Goal: Check status: Check status

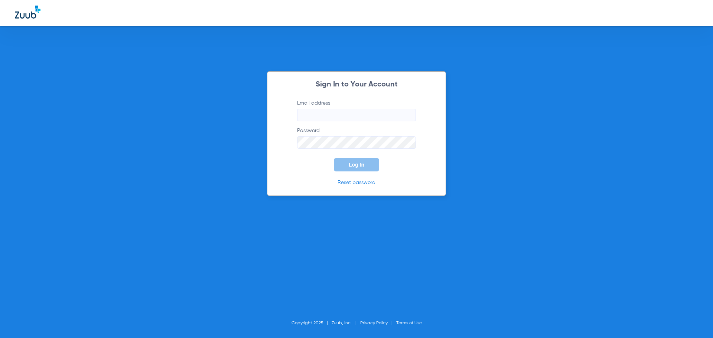
type input "[EMAIL_ADDRESS][DOMAIN_NAME]"
click at [236, 90] on div "Sign In to Your Account Email address [EMAIL_ADDRESS][DOMAIN_NAME] Password Log…" at bounding box center [356, 169] width 713 height 338
click at [372, 167] on button "Log In" at bounding box center [356, 164] width 45 height 13
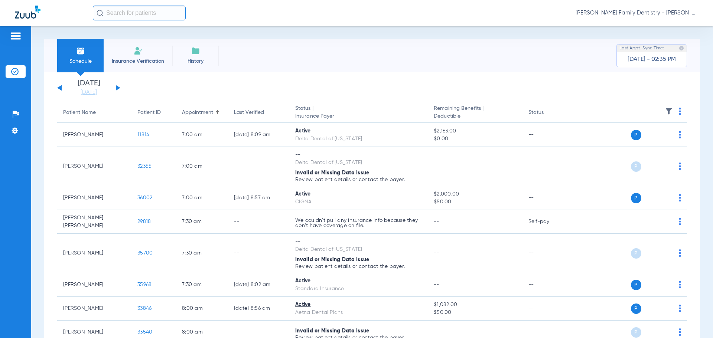
click at [117, 89] on button at bounding box center [118, 88] width 4 height 6
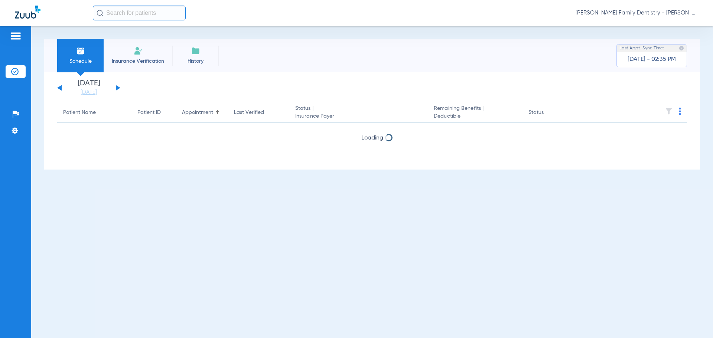
click at [118, 89] on button at bounding box center [118, 88] width 4 height 6
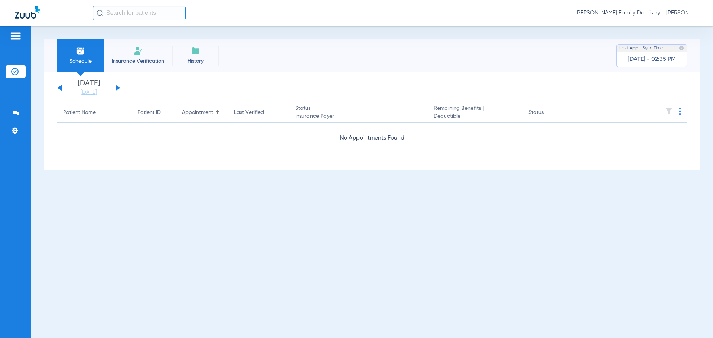
click at [118, 89] on button at bounding box center [118, 88] width 4 height 6
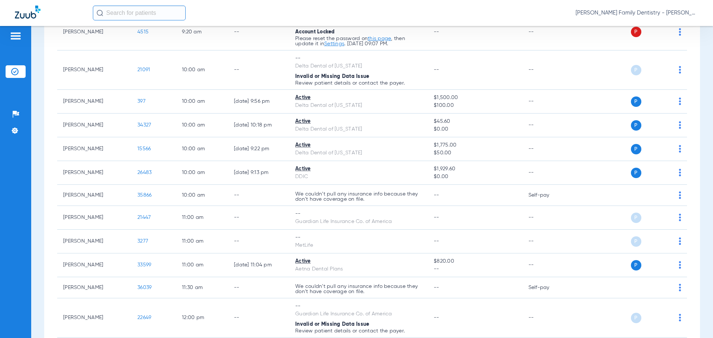
scroll to position [668, 0]
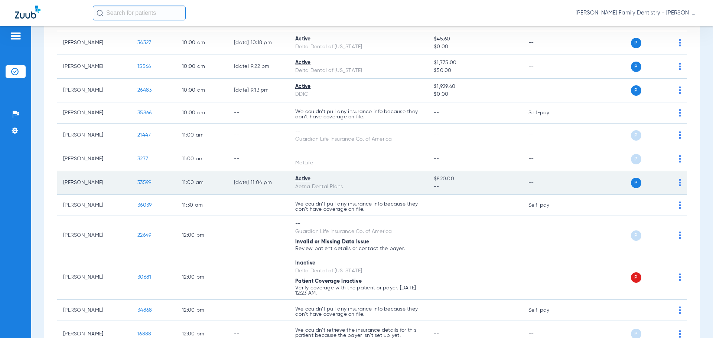
click at [145, 182] on span "33599" at bounding box center [144, 182] width 14 height 5
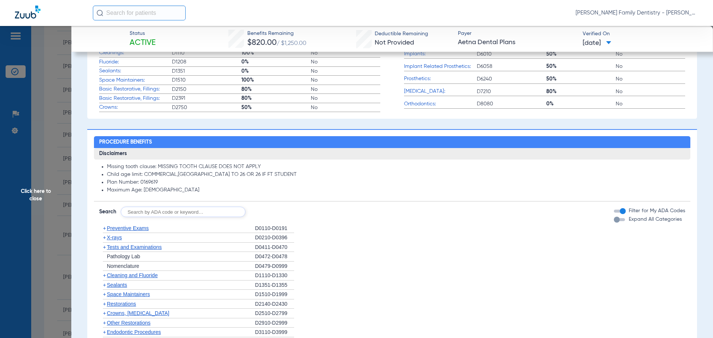
scroll to position [341, 0]
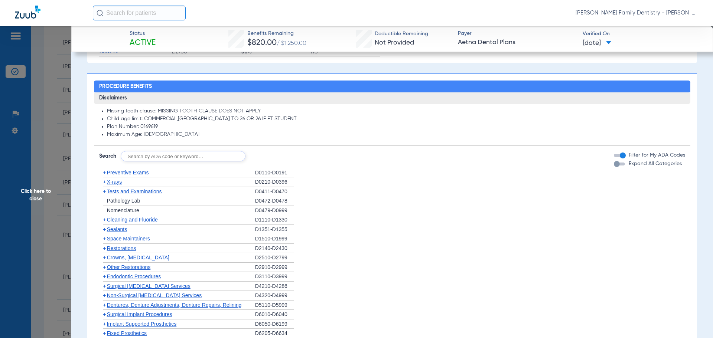
click at [136, 178] on div "+ Preventive Exams" at bounding box center [177, 173] width 156 height 10
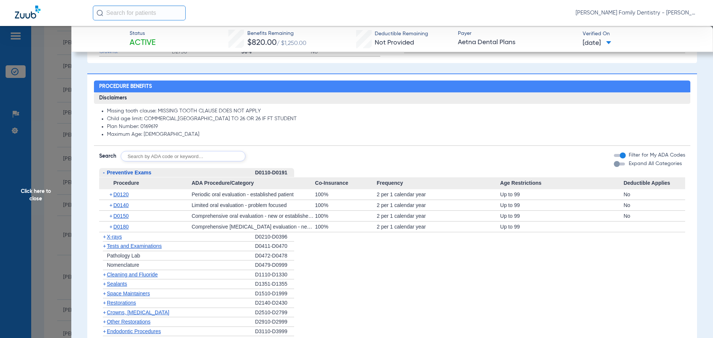
click at [135, 177] on div "- Preventive Exams" at bounding box center [177, 173] width 156 height 10
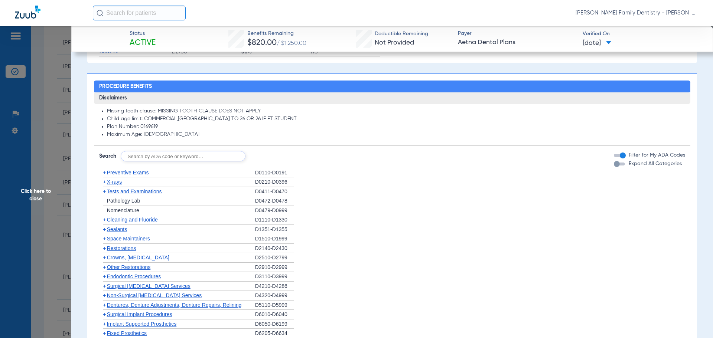
click at [141, 173] on span "Preventive Exams" at bounding box center [128, 173] width 42 height 6
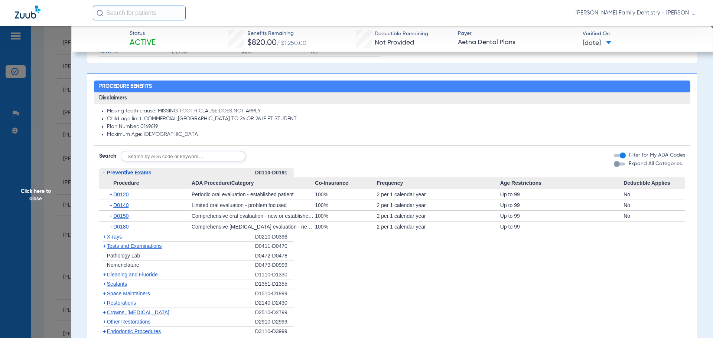
click at [121, 170] on span "Preventive Exams" at bounding box center [129, 173] width 45 height 6
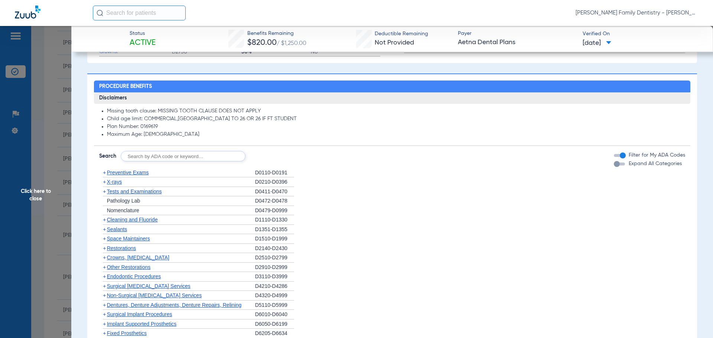
click at [116, 186] on div "+ X-rays" at bounding box center [177, 182] width 156 height 10
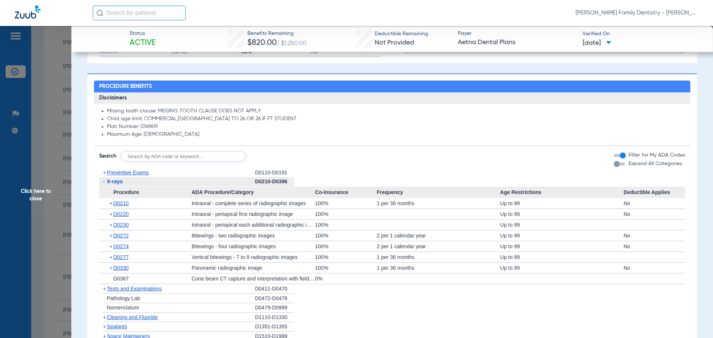
click at [117, 183] on span "X-rays" at bounding box center [115, 182] width 16 height 6
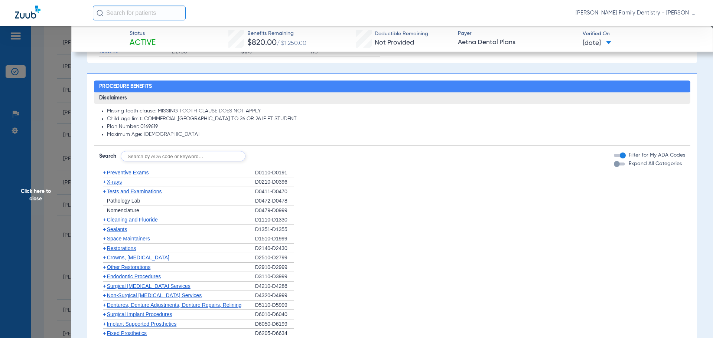
click at [117, 183] on span "X-rays" at bounding box center [114, 182] width 15 height 6
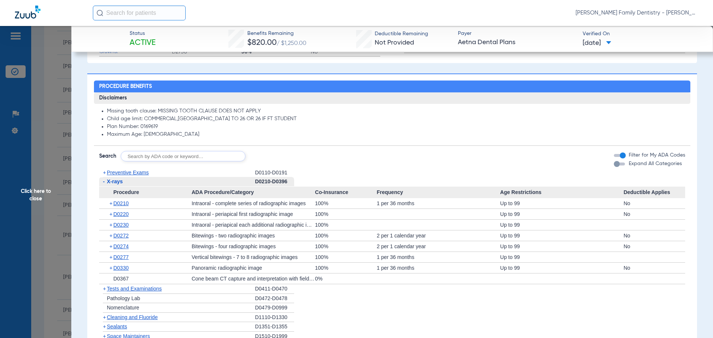
click at [110, 180] on span "X-rays" at bounding box center [115, 182] width 16 height 6
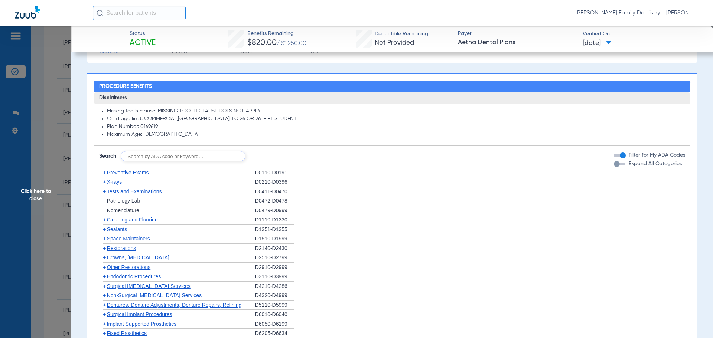
click at [147, 220] on span "Cleaning and Fluoride" at bounding box center [132, 220] width 51 height 6
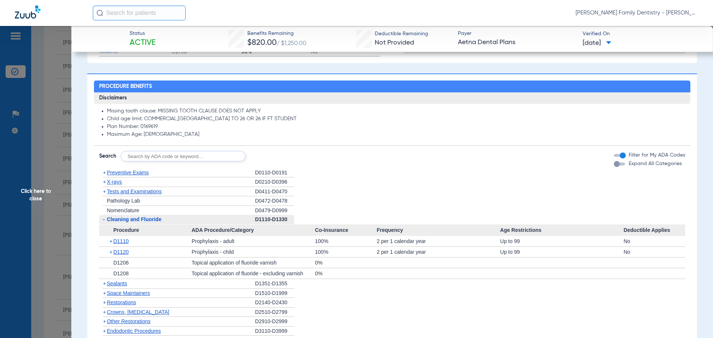
click at [111, 282] on span "Sealants" at bounding box center [117, 284] width 20 height 6
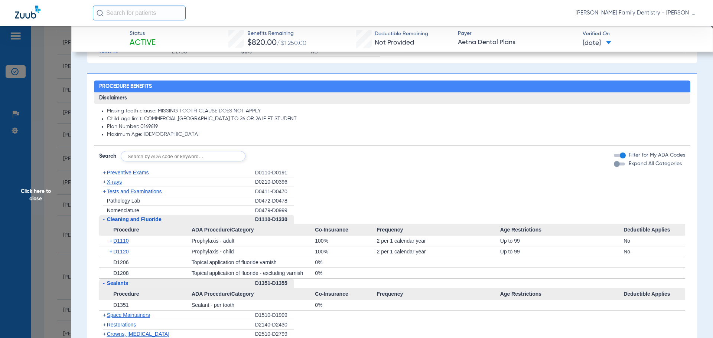
click at [154, 221] on span "Cleaning and Fluoride" at bounding box center [134, 219] width 55 height 6
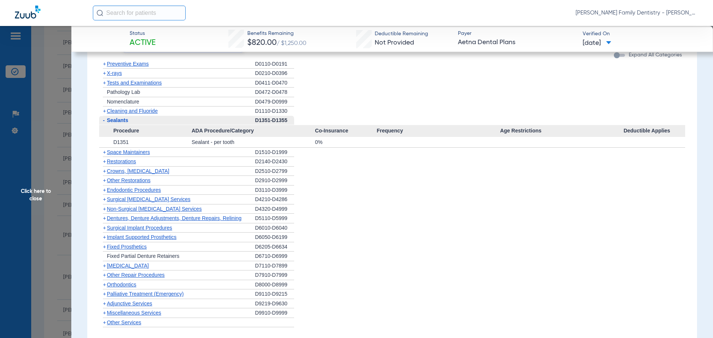
scroll to position [452, 0]
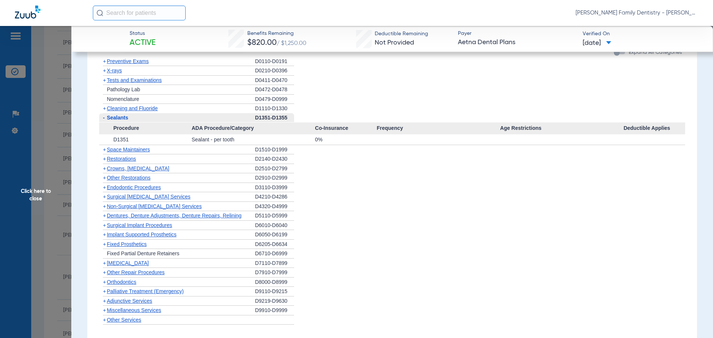
click at [114, 168] on span "Crowns, [MEDICAL_DATA]" at bounding box center [138, 169] width 62 height 6
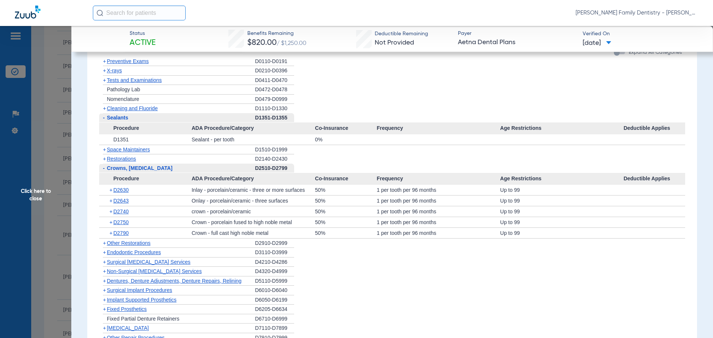
click at [142, 173] on div "- Crowns, [MEDICAL_DATA]" at bounding box center [177, 169] width 156 height 10
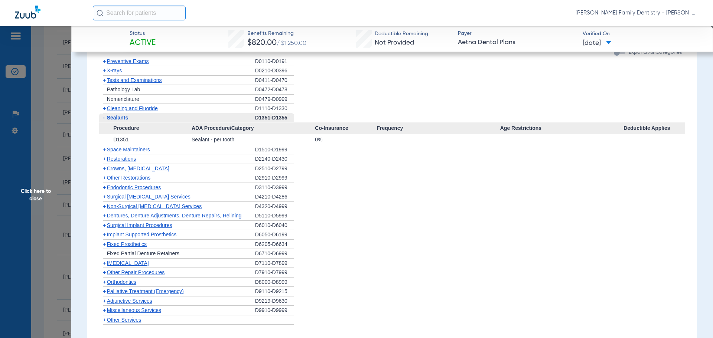
click at [141, 170] on span "Crowns, [MEDICAL_DATA]" at bounding box center [138, 169] width 62 height 6
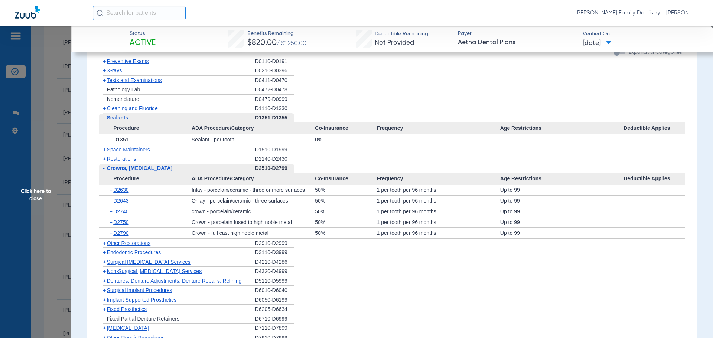
click at [141, 170] on span "Crowns, [MEDICAL_DATA]" at bounding box center [140, 168] width 66 height 6
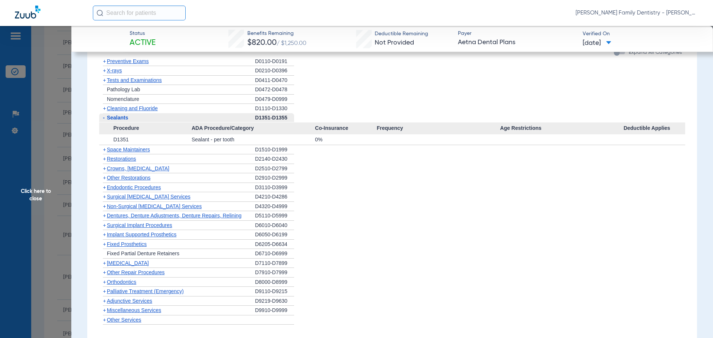
scroll to position [564, 0]
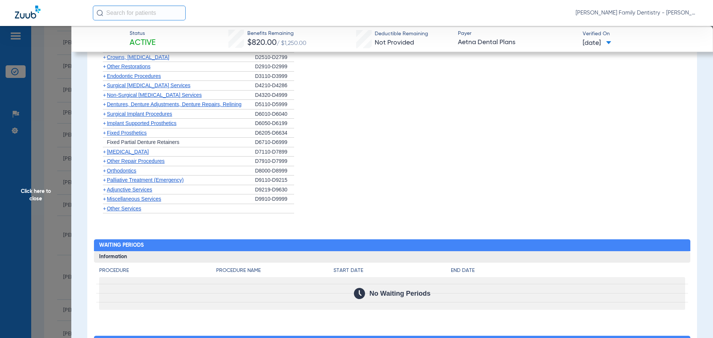
click at [116, 210] on span "Other Services" at bounding box center [124, 209] width 35 height 6
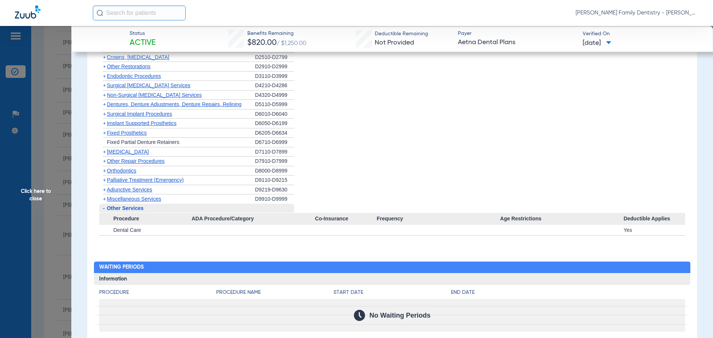
click at [141, 202] on span "Miscellaneous Services" at bounding box center [134, 199] width 54 height 6
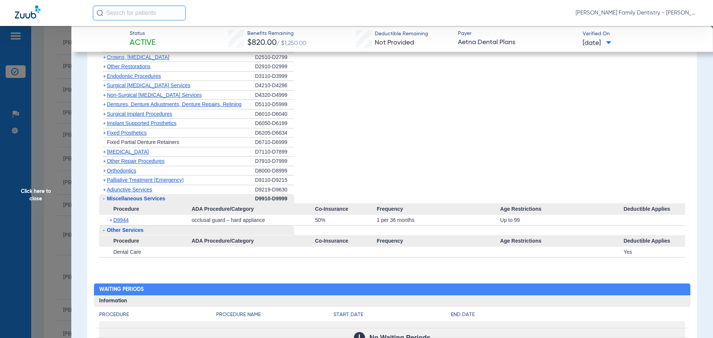
click at [128, 171] on span "Orthodontics" at bounding box center [121, 171] width 29 height 6
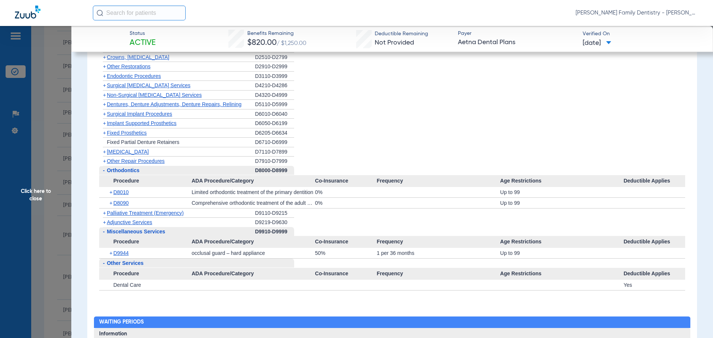
drag, startPoint x: 38, startPoint y: 191, endPoint x: 74, endPoint y: 147, distance: 56.9
click at [38, 191] on span "Click here to close" at bounding box center [35, 195] width 71 height 338
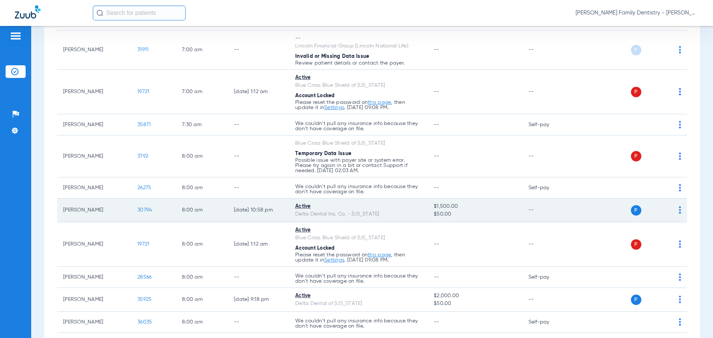
scroll to position [0, 0]
